Goal: Transaction & Acquisition: Purchase product/service

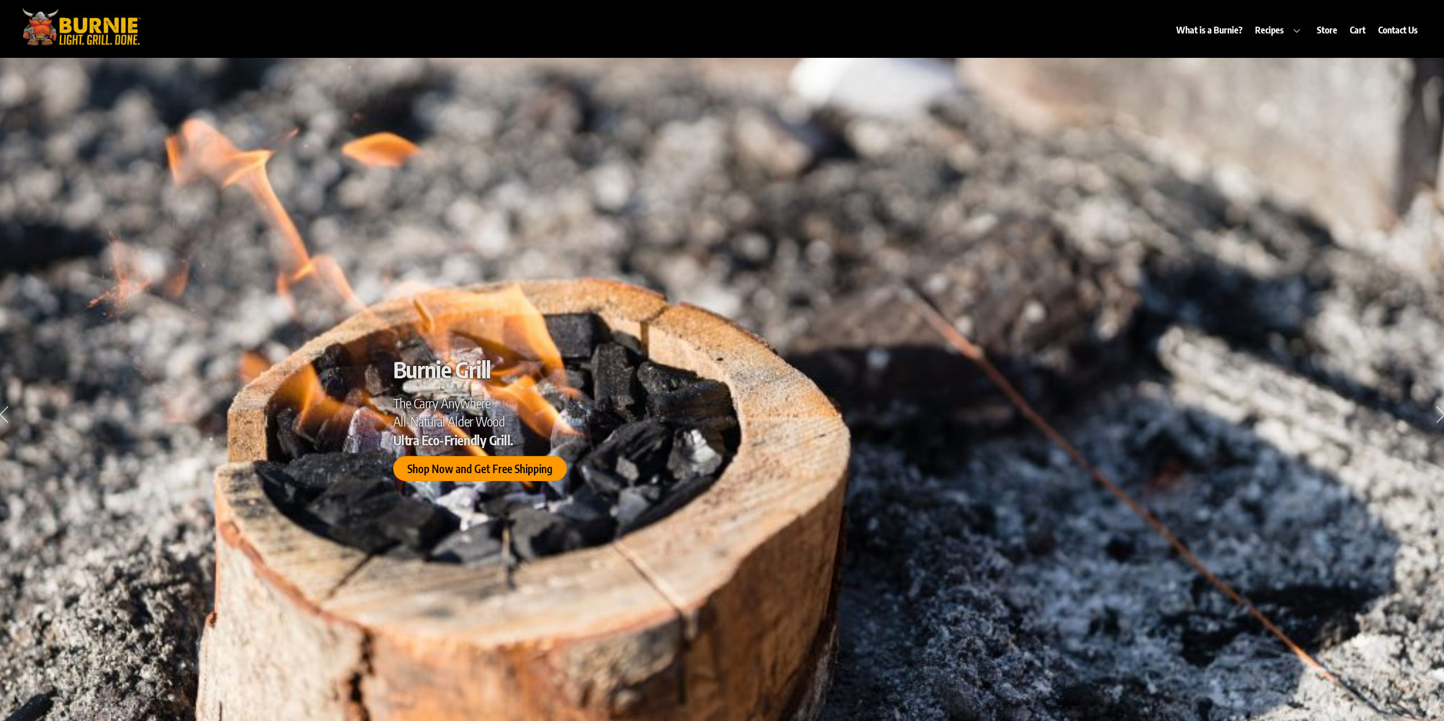
click at [468, 474] on span "Shop Now and Get Free Shipping" at bounding box center [479, 469] width 145 height 12
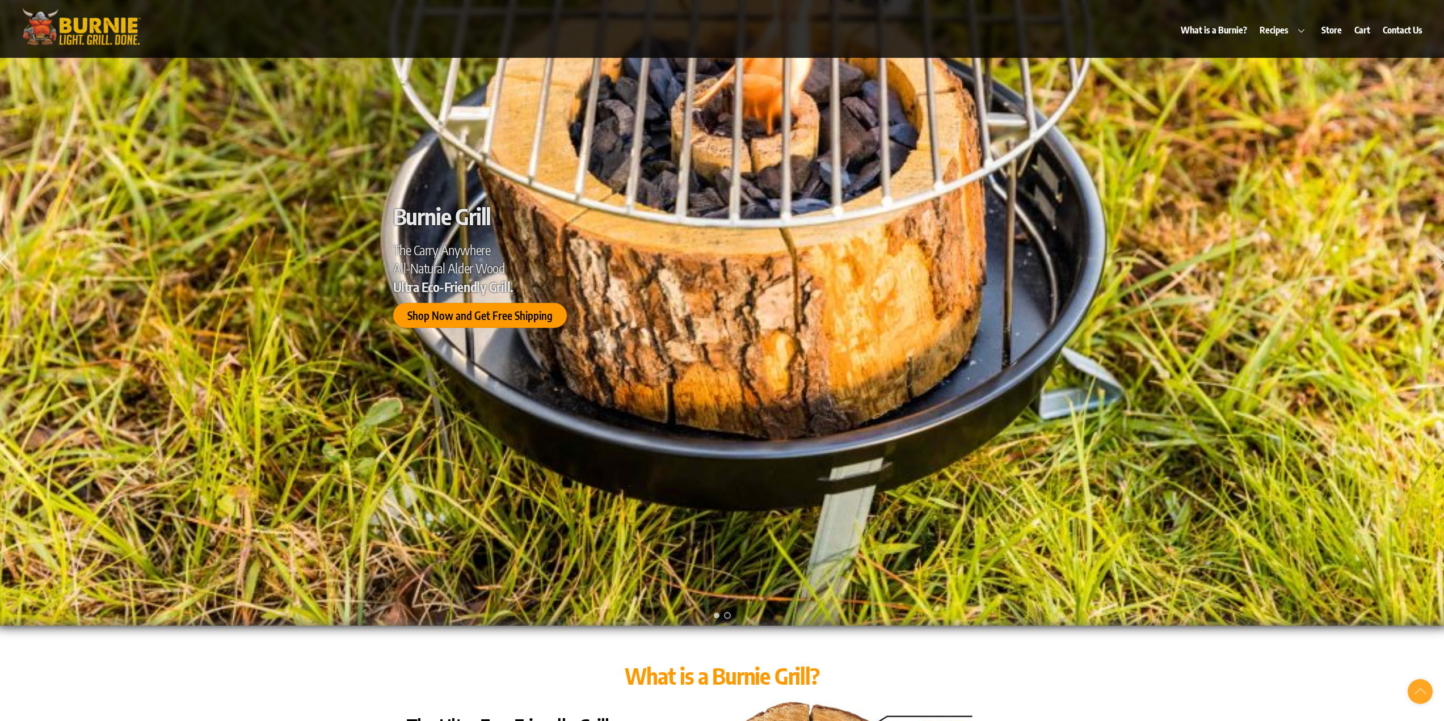
scroll to position [170, 0]
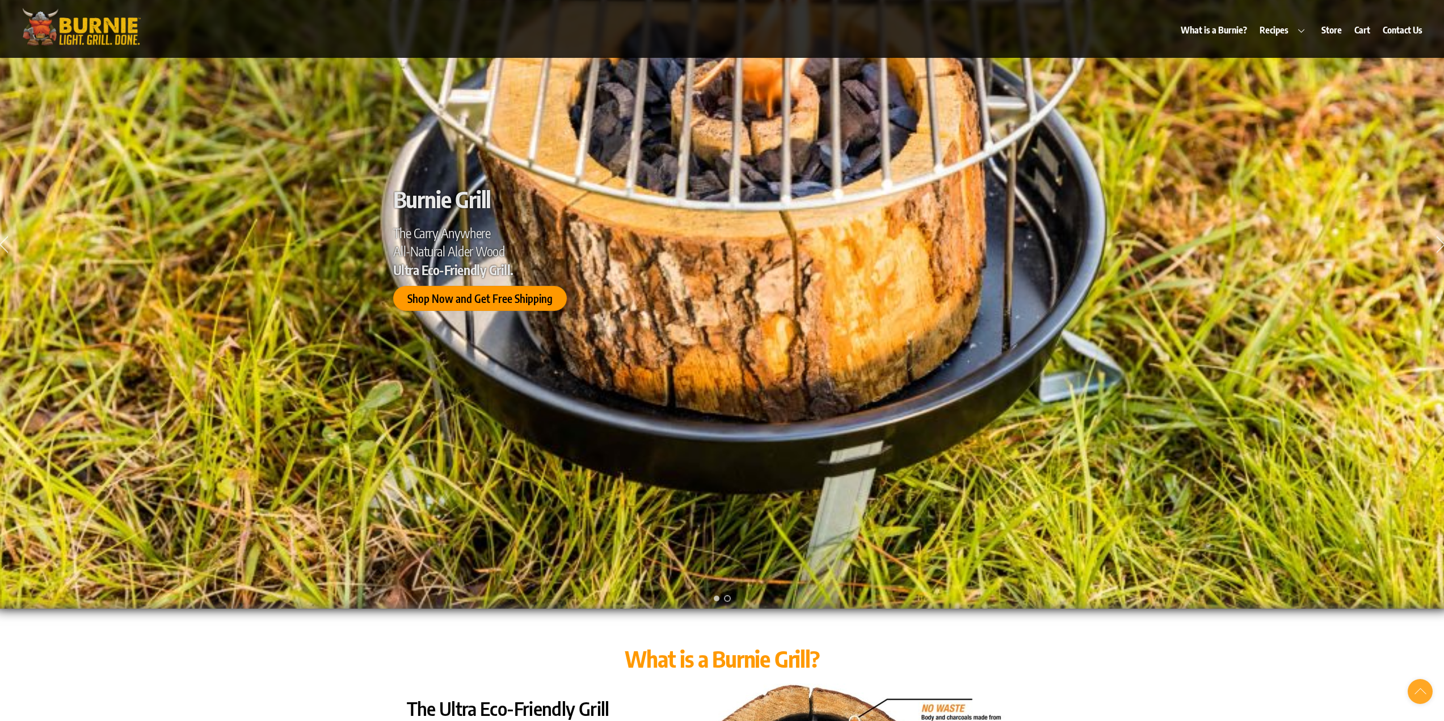
click at [507, 299] on span "Shop Now and Get Free Shipping" at bounding box center [479, 299] width 145 height 12
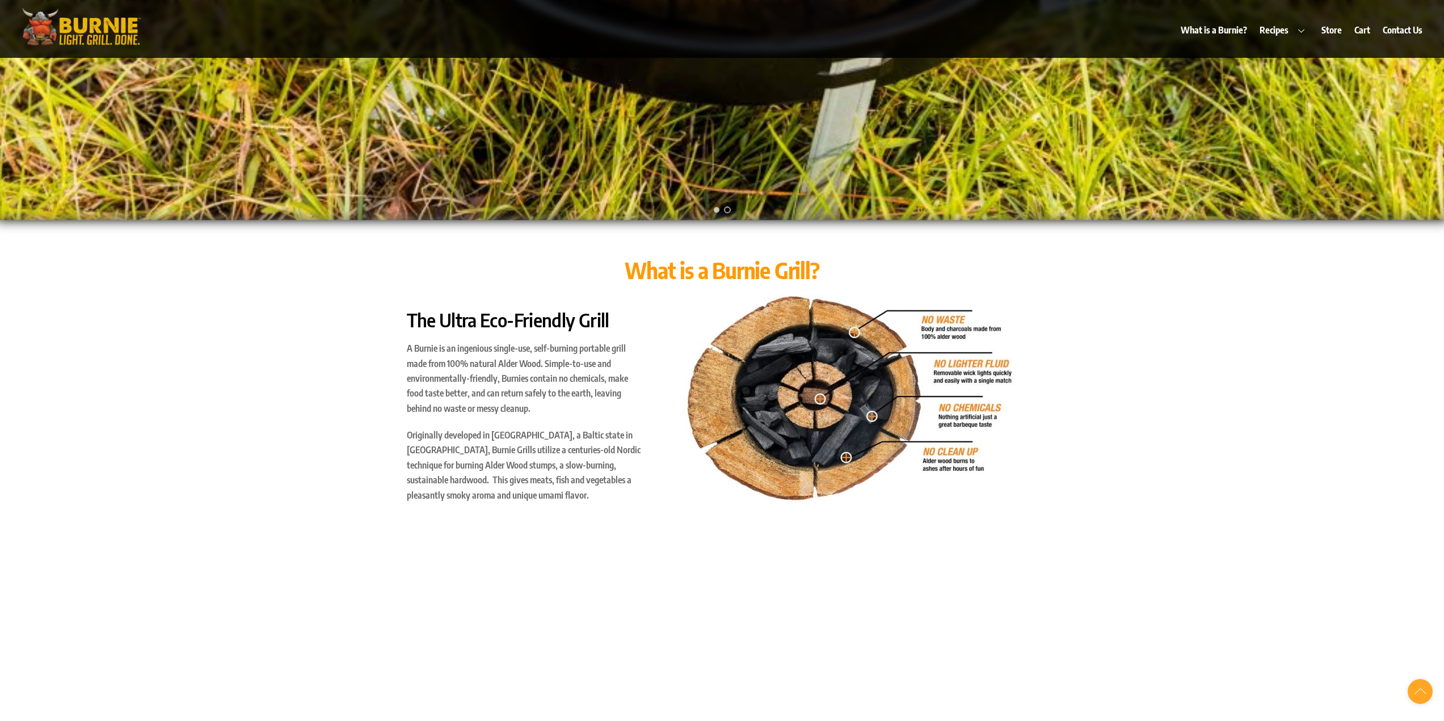
scroll to position [624, 0]
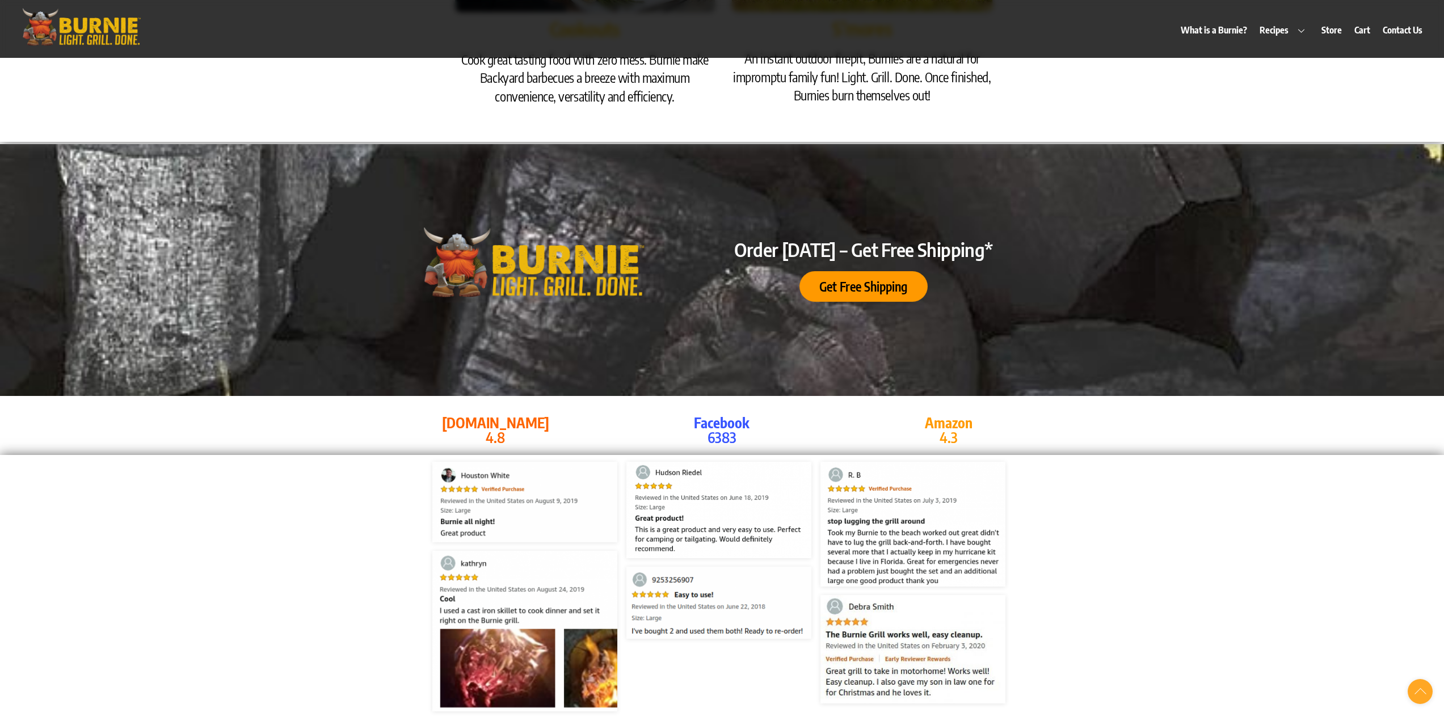
scroll to position [2099, 0]
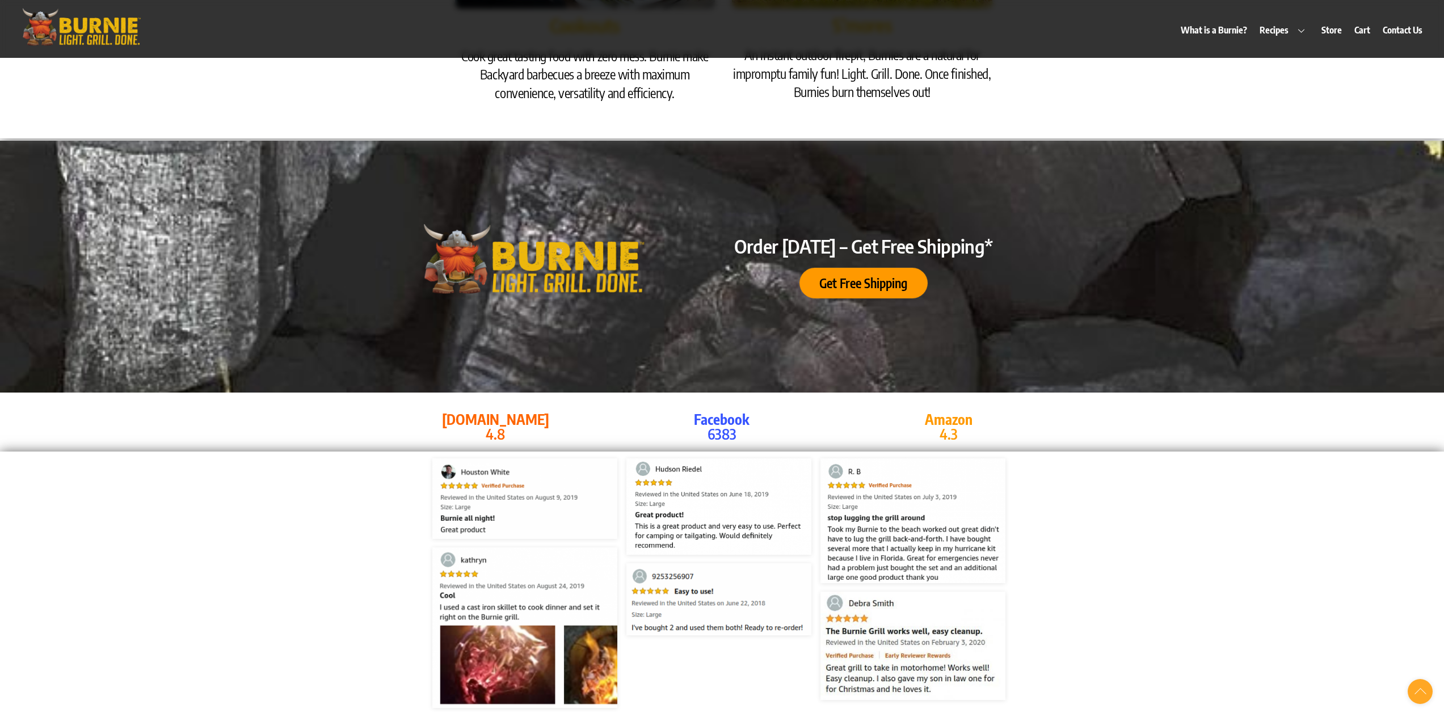
click at [851, 277] on span "Get Free Shipping" at bounding box center [863, 283] width 88 height 12
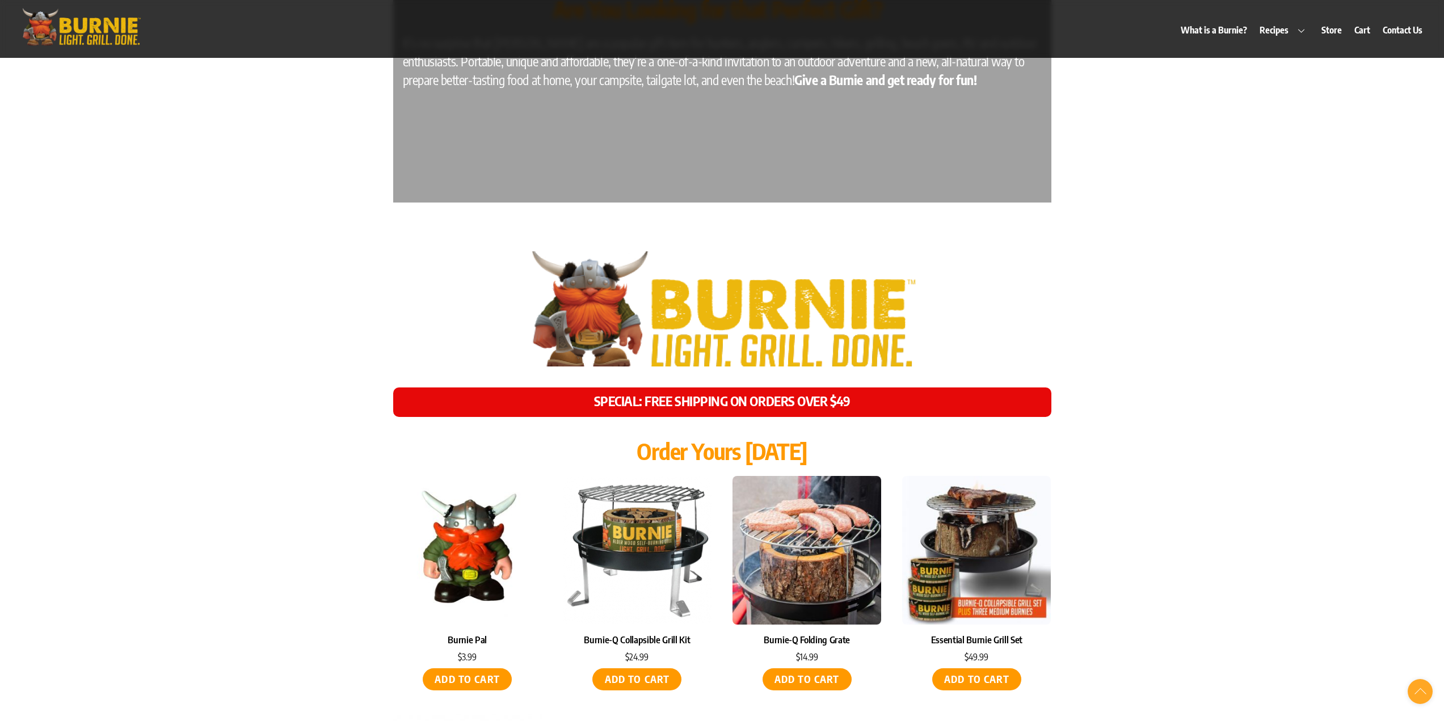
scroll to position [5176, 0]
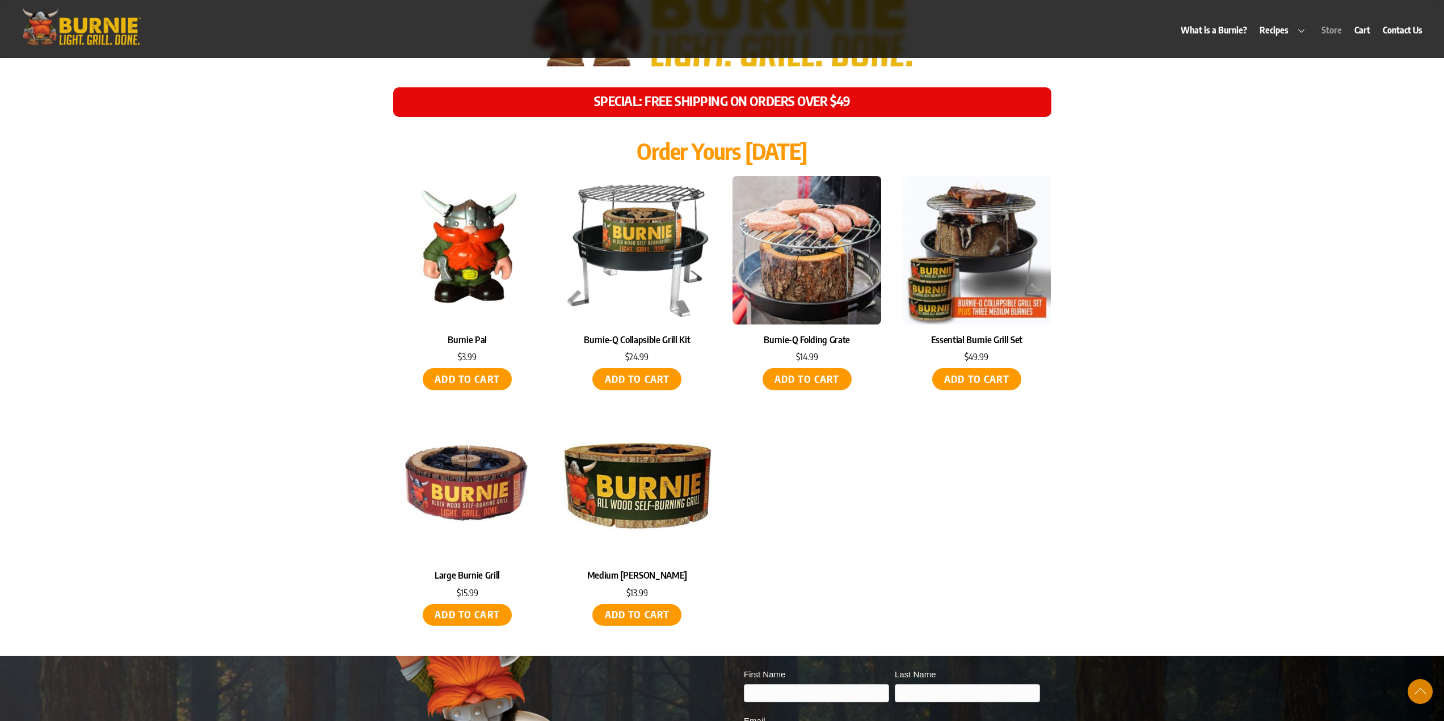
scroll to position [5346, 0]
click at [476, 250] on img at bounding box center [467, 249] width 149 height 149
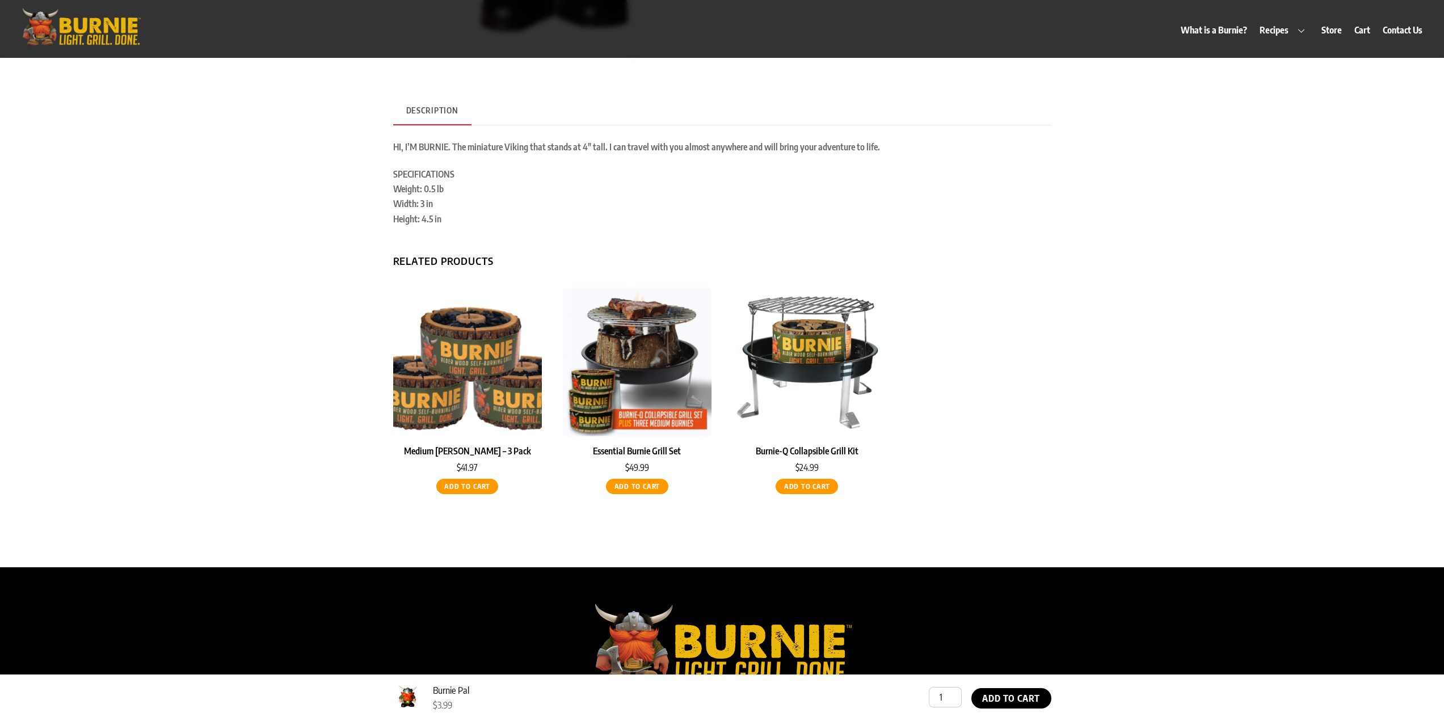
scroll to position [340, 0]
